Goal: Transaction & Acquisition: Obtain resource

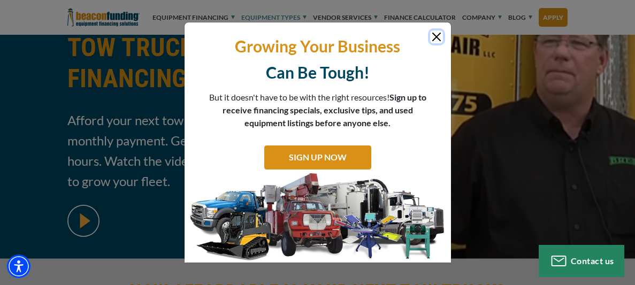
click at [438, 37] on button "Close" at bounding box center [436, 37] width 13 height 13
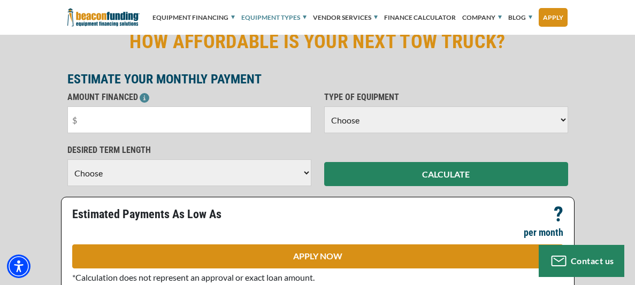
scroll to position [371, 0]
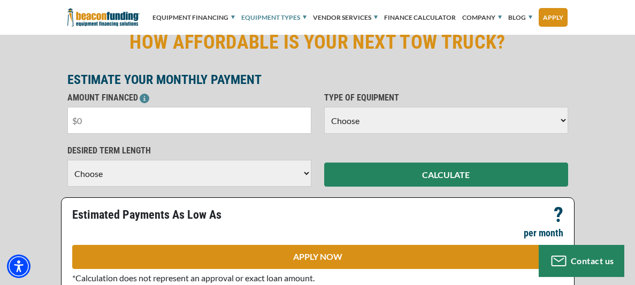
click at [127, 126] on input "text" at bounding box center [189, 120] width 244 height 27
type input "$85,000"
click at [376, 114] on select "Choose Backhoe Boom/Bucket Truck Chipper Commercial Mower Crane DTG/DTF Printin…" at bounding box center [446, 120] width 244 height 27
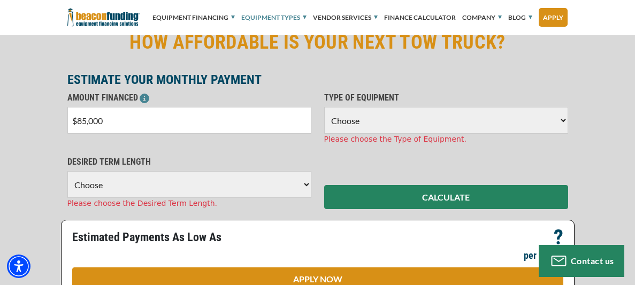
select select "5"
click at [324, 107] on select "Choose Backhoe Boom/Bucket Truck Chipper Commercial Mower Crane DTG/DTF Printin…" at bounding box center [446, 120] width 244 height 27
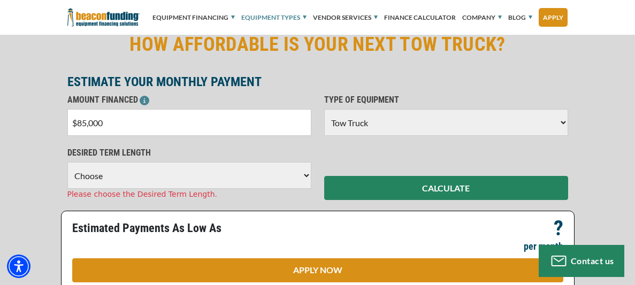
scroll to position [367, 0]
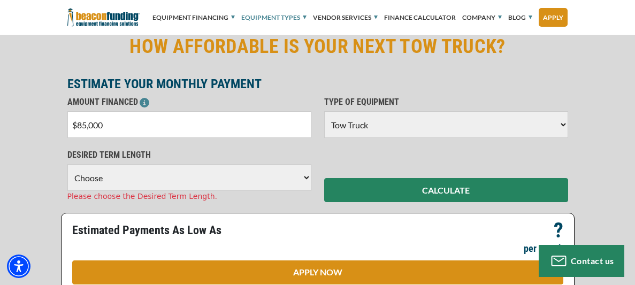
click at [271, 173] on select "Choose 36 Months 48 Months 60 Months" at bounding box center [189, 177] width 244 height 27
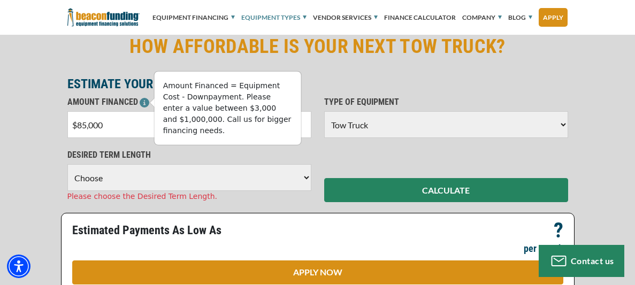
click at [142, 100] on icon at bounding box center [145, 103] width 10 height 10
click at [143, 170] on select "Choose 36 Months 48 Months 60 Months" at bounding box center [189, 177] width 244 height 27
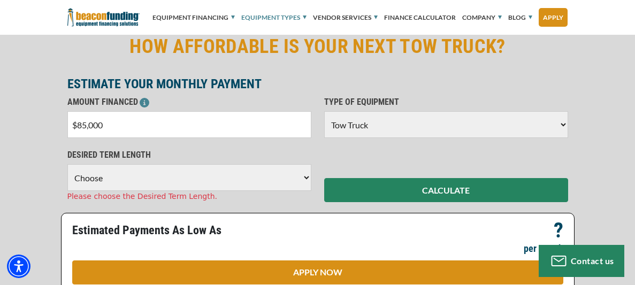
select select "60"
click at [67, 164] on select "Choose 36 Months 48 Months 60 Months" at bounding box center [189, 177] width 244 height 27
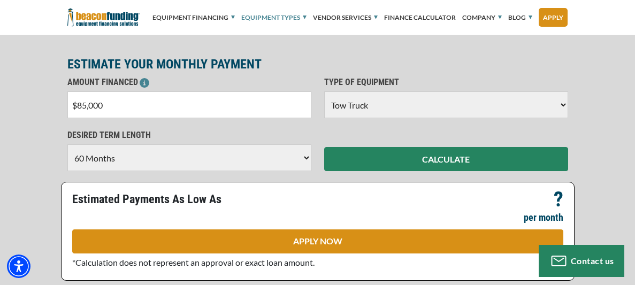
scroll to position [390, 0]
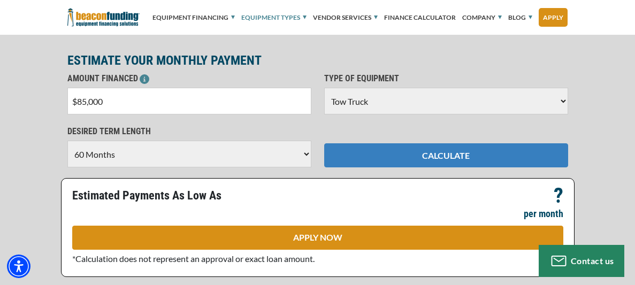
click at [363, 154] on button "CALCULATE" at bounding box center [446, 155] width 244 height 24
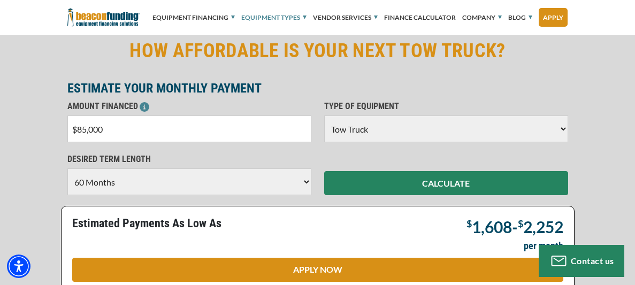
scroll to position [363, 0]
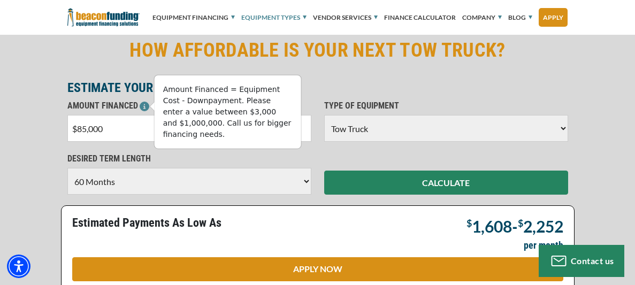
click at [148, 104] on icon at bounding box center [145, 107] width 10 height 10
click at [44, 96] on div "HOW AFFORDABLE IS YOUR NEXT TOW TRUCK? ESTIMATE YOUR MONTHLY PAYMENT AMOUNT FIN…" at bounding box center [317, 174] width 635 height 314
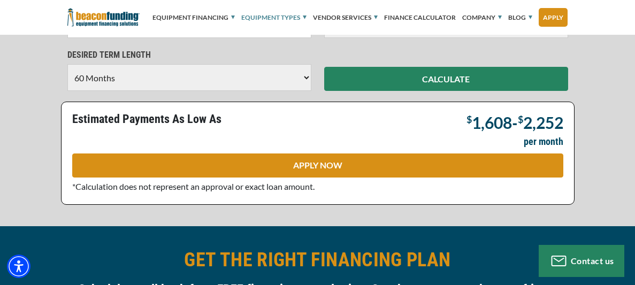
scroll to position [464, 0]
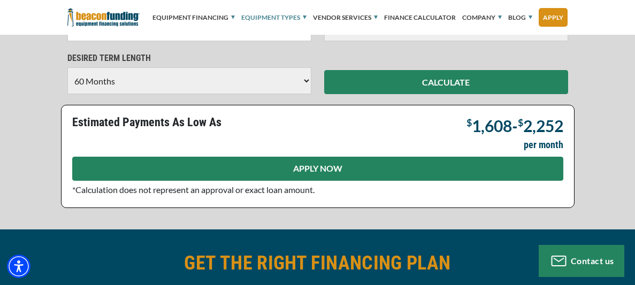
click at [126, 171] on link "APPLY NOW" at bounding box center [317, 169] width 491 height 24
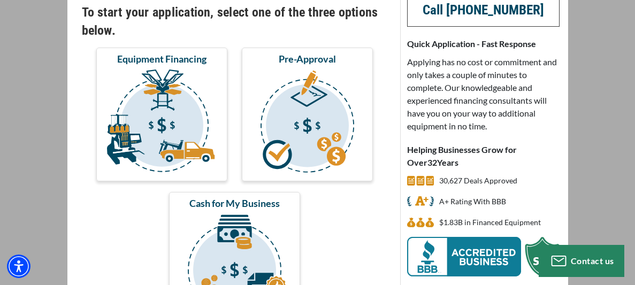
scroll to position [120, 0]
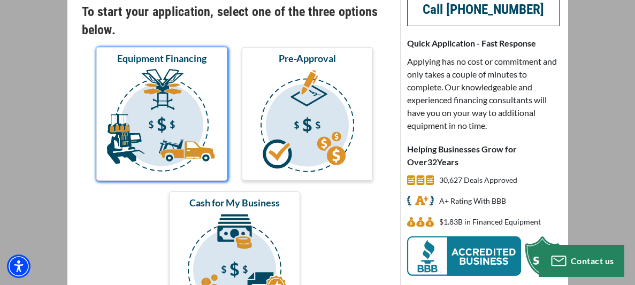
click at [169, 150] on img "submit" at bounding box center [161, 122] width 127 height 107
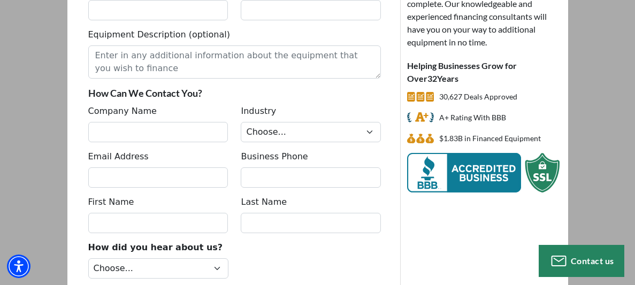
scroll to position [204, 0]
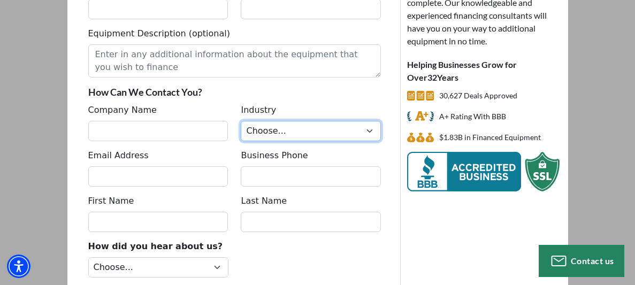
click at [253, 131] on select "Choose... Towing Landscape/Hardscape Decorated Apparel Septic Light Constructio…" at bounding box center [311, 131] width 140 height 20
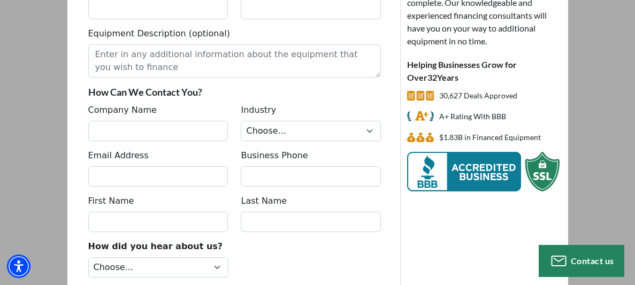
click at [233, 125] on div "Company Name" at bounding box center [158, 122] width 153 height 37
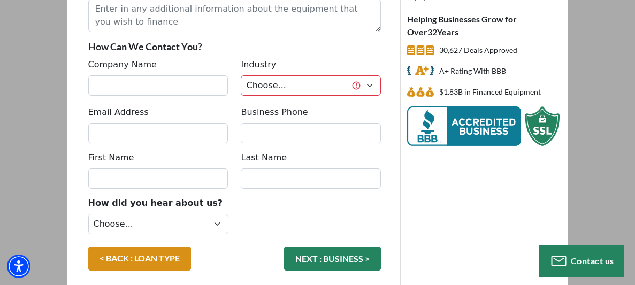
scroll to position [296, 0]
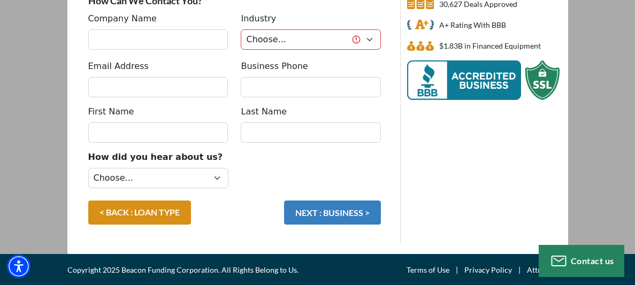
click at [325, 215] on button "NEXT : BUSINESS >" at bounding box center [332, 213] width 97 height 24
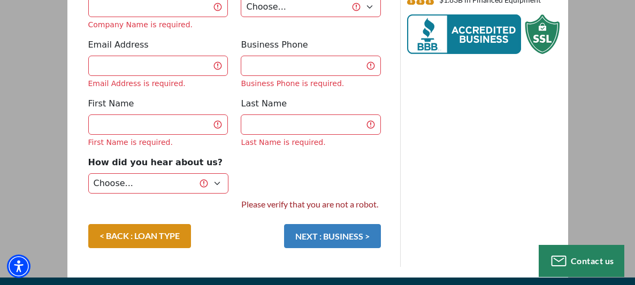
scroll to position [366, 0]
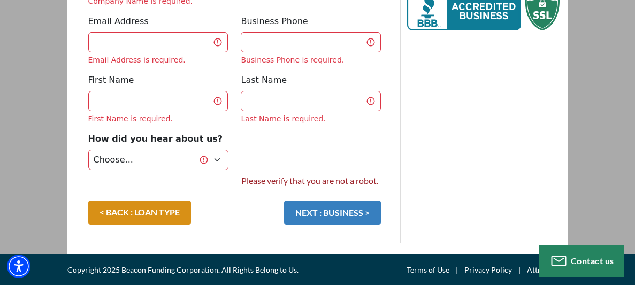
click at [325, 215] on button "NEXT : BUSINESS >" at bounding box center [332, 213] width 97 height 24
click at [321, 215] on button "NEXT : BUSINESS >" at bounding box center [332, 213] width 97 height 24
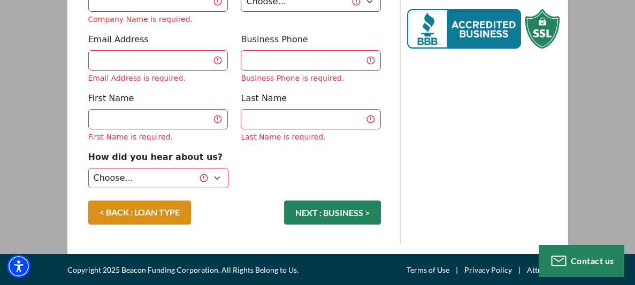
scroll to position [0, 0]
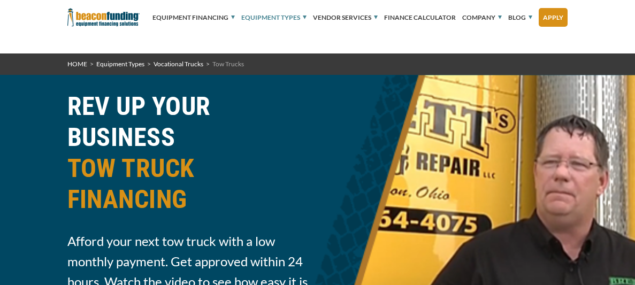
select select "60"
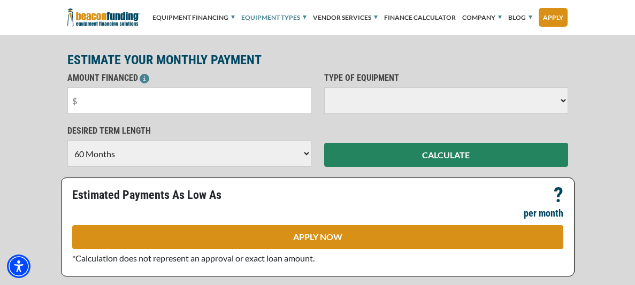
click at [253, 144] on select "Choose 36 Months 48 Months 60 Months" at bounding box center [189, 153] width 244 height 27
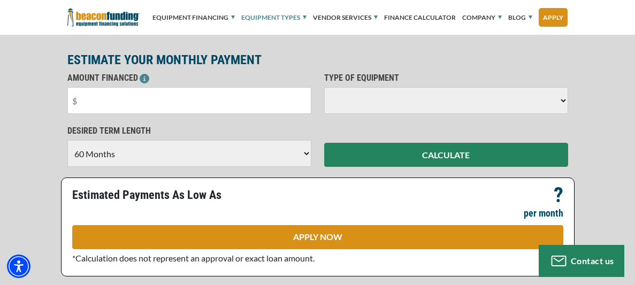
click at [253, 144] on select "Choose 36 Months 48 Months 60 Months" at bounding box center [189, 153] width 244 height 27
click at [126, 107] on input "text" at bounding box center [189, 100] width 244 height 27
click at [168, 152] on select "Choose 36 Months 48 Months 60 Months" at bounding box center [189, 153] width 244 height 27
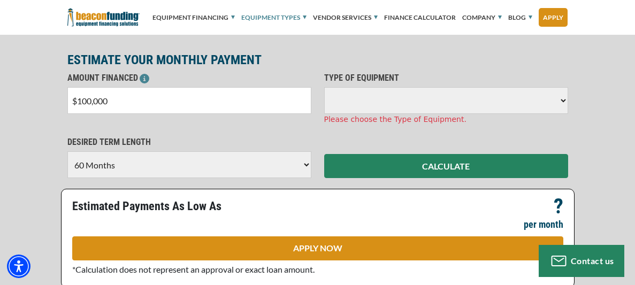
click at [134, 101] on input "$100,000" at bounding box center [189, 100] width 244 height 27
type input "$1"
click at [207, 162] on select "Choose 36 Months 48 Months 60 Months 72 Months" at bounding box center [189, 164] width 244 height 27
click at [115, 98] on input "$95,000" at bounding box center [189, 100] width 244 height 27
type input "$9"
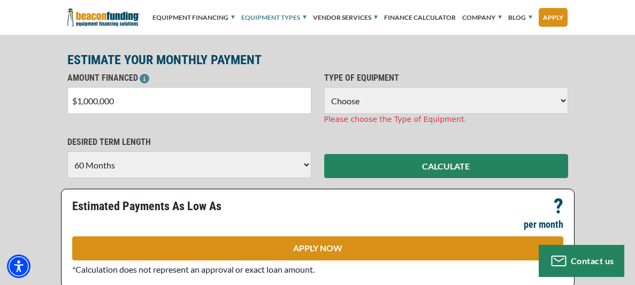
type input "$100,000"
click at [209, 155] on select "Choose 36 Months 48 Months 60 Months" at bounding box center [189, 164] width 244 height 27
select select "72"
click at [67, 151] on select "Choose 36 Months 48 Months 60 Months 72 Months" at bounding box center [189, 164] width 244 height 27
click at [355, 101] on select "Choose Backhoe Boom/Bucket Truck Chipper Commercial Mower Crane DTG/DTF Printin…" at bounding box center [446, 100] width 244 height 27
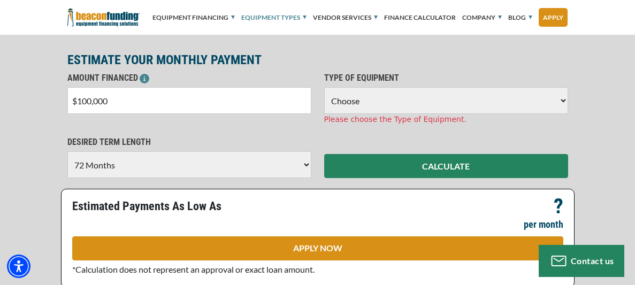
select select "5"
click at [324, 87] on select "Choose Backhoe Boom/Bucket Truck Chipper Commercial Mower Crane DTG/DTF Printin…" at bounding box center [446, 100] width 244 height 27
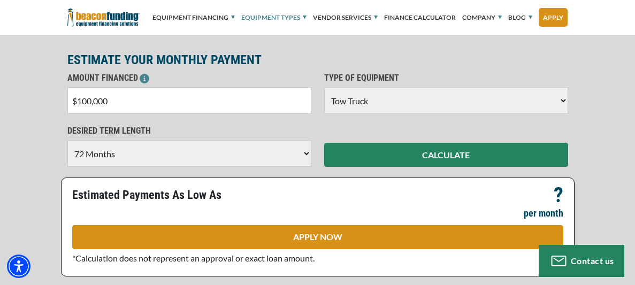
click at [299, 156] on select "Choose 36 Months 48 Months 60 Months 72 Months" at bounding box center [189, 153] width 244 height 27
click at [322, 163] on div "CALCULATE" at bounding box center [446, 146] width 257 height 42
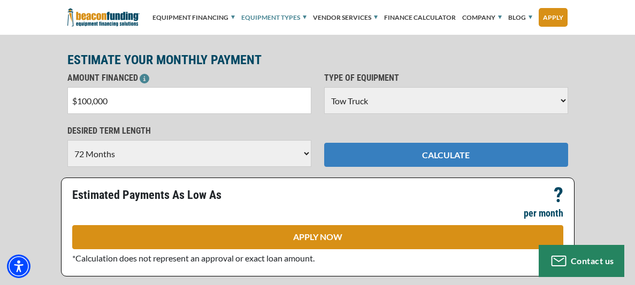
click at [336, 161] on button "CALCULATE" at bounding box center [446, 155] width 244 height 24
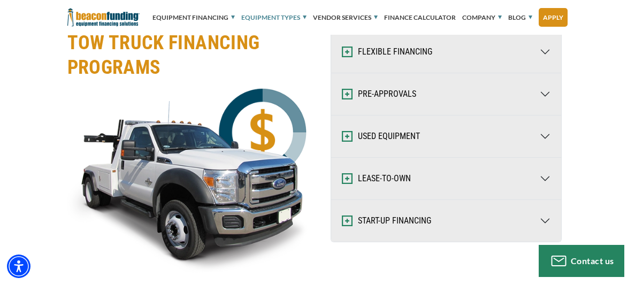
scroll to position [1990, 0]
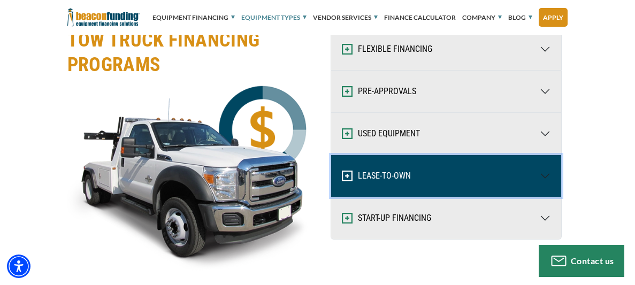
click at [453, 175] on button "LEASE-TO-OWN" at bounding box center [446, 176] width 230 height 42
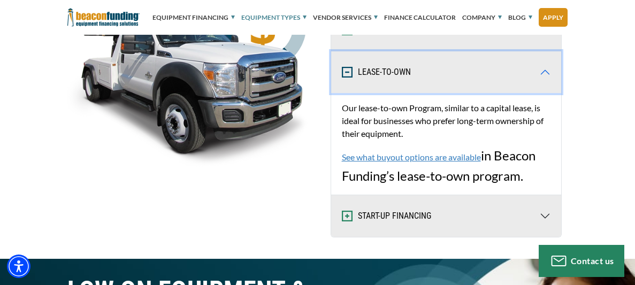
scroll to position [2091, 0]
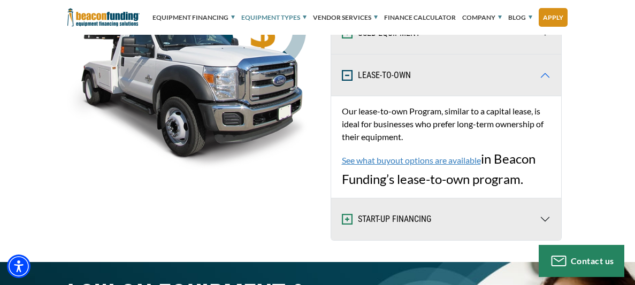
click at [376, 157] on link "See what buyout options are available" at bounding box center [411, 160] width 139 height 10
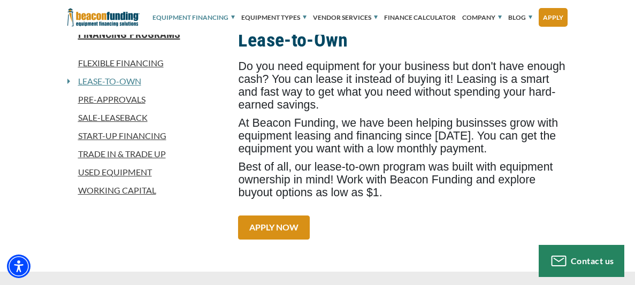
scroll to position [310, 0]
click at [93, 135] on link "Start-Up Financing" at bounding box center [146, 135] width 158 height 13
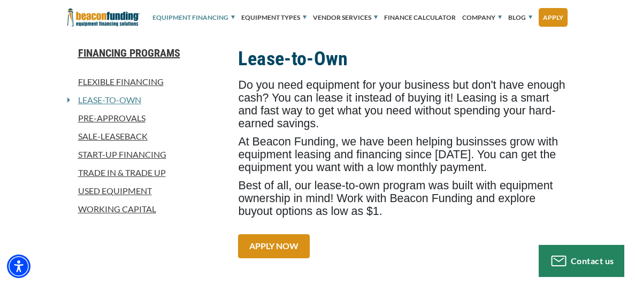
scroll to position [246, 0]
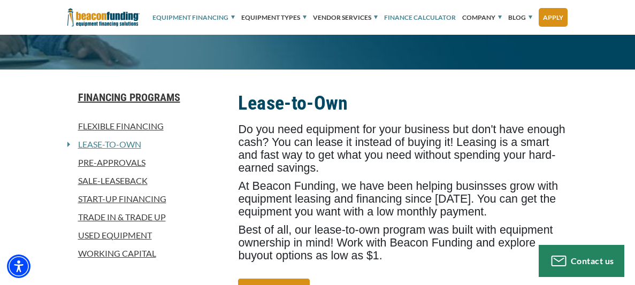
click at [407, 19] on link "Finance Calculator" at bounding box center [420, 18] width 72 height 32
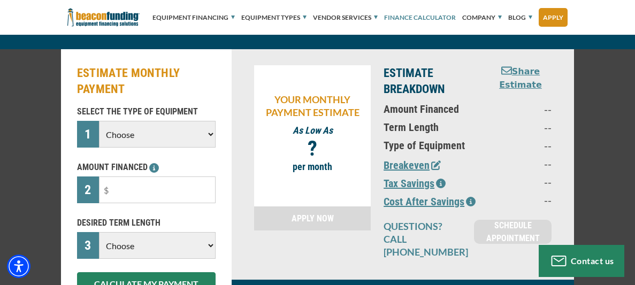
scroll to position [124, 0]
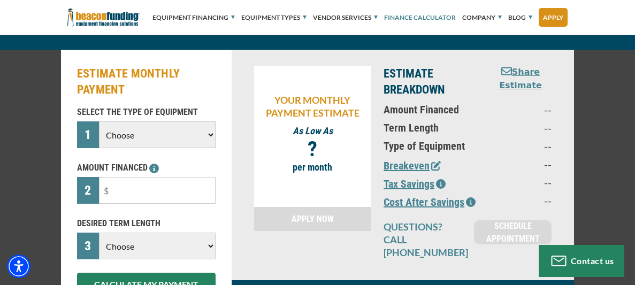
click at [177, 126] on select "Choose Backhoe Boom/Bucket Truck Chipper Commercial Mower Crane DTG/DTF Printin…" at bounding box center [157, 135] width 117 height 27
select select "5"
click at [99, 122] on select "Choose Backhoe Boom/Bucket Truck Chipper Commercial Mower Crane DTG/DTF Printin…" at bounding box center [157, 135] width 117 height 27
click at [124, 193] on input "text" at bounding box center [157, 190] width 117 height 27
type input "$100,000"
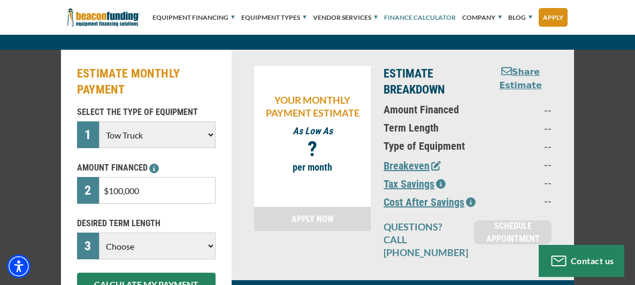
click at [146, 237] on select "Choose 36 Months 48 Months 60 Months" at bounding box center [157, 246] width 117 height 27
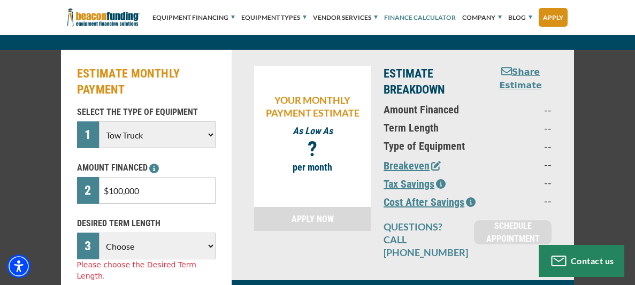
select select "72"
click at [99, 233] on select "Choose 36 Months 48 Months 60 Months 72 Months" at bounding box center [157, 246] width 117 height 27
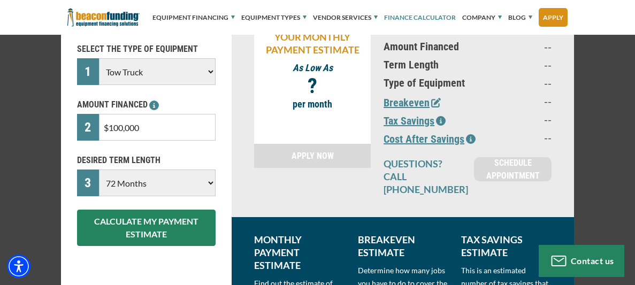
scroll to position [184, 0]
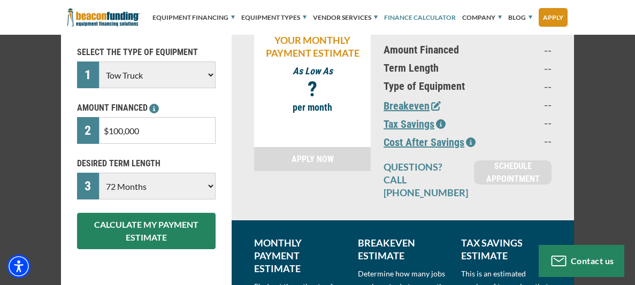
click at [187, 231] on button "CALCULATE MY PAYMENT ESTIMATE" at bounding box center [146, 231] width 139 height 36
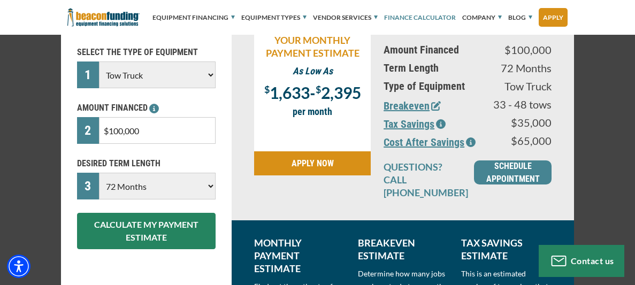
click at [442, 125] on icon "button" at bounding box center [441, 124] width 10 height 10
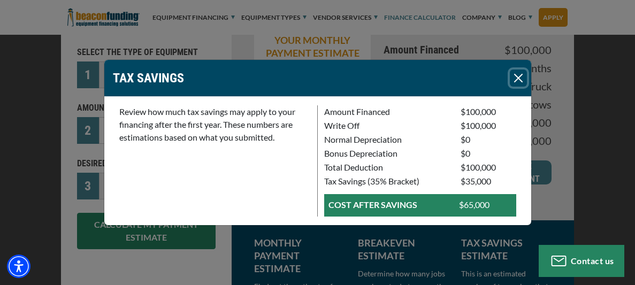
click at [520, 81] on button "Close" at bounding box center [518, 78] width 17 height 17
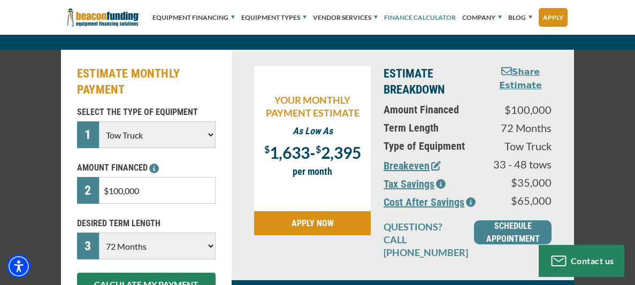
scroll to position [126, 0]
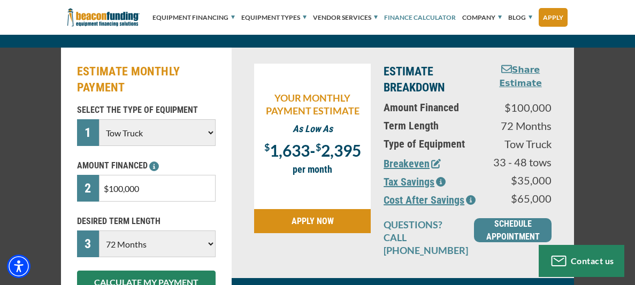
click at [496, 229] on link "SCHEDULE APPOINTMENT" at bounding box center [513, 230] width 78 height 24
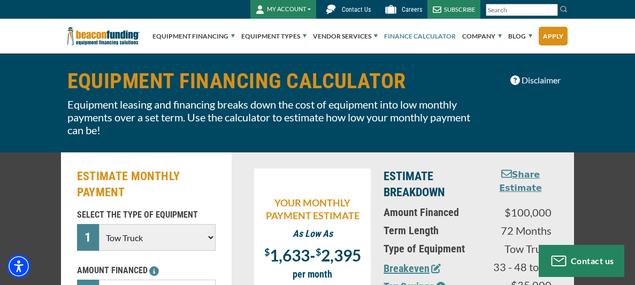
scroll to position [0, 0]
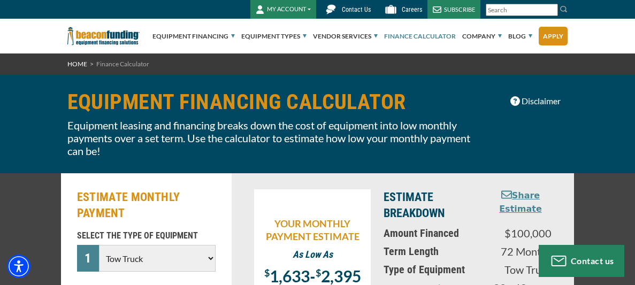
click at [517, 101] on icon "button" at bounding box center [516, 101] width 10 height 10
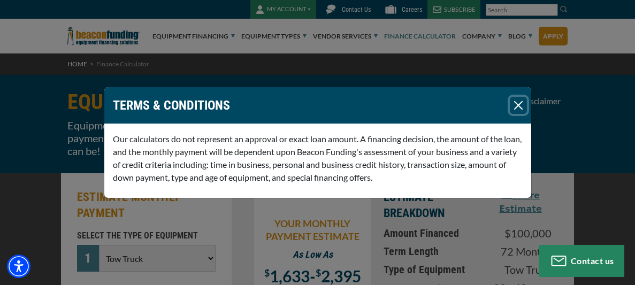
click at [517, 101] on button "Close" at bounding box center [518, 105] width 17 height 17
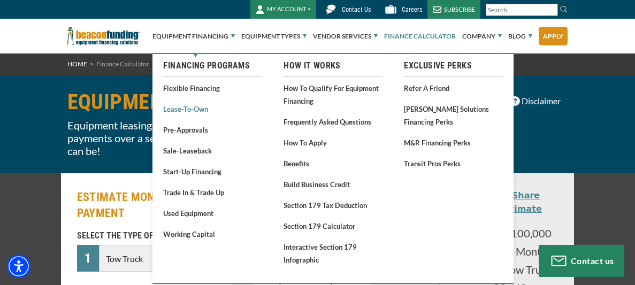
click at [193, 106] on link "Lease-To-Own" at bounding box center [212, 108] width 99 height 13
